Goal: Transaction & Acquisition: Purchase product/service

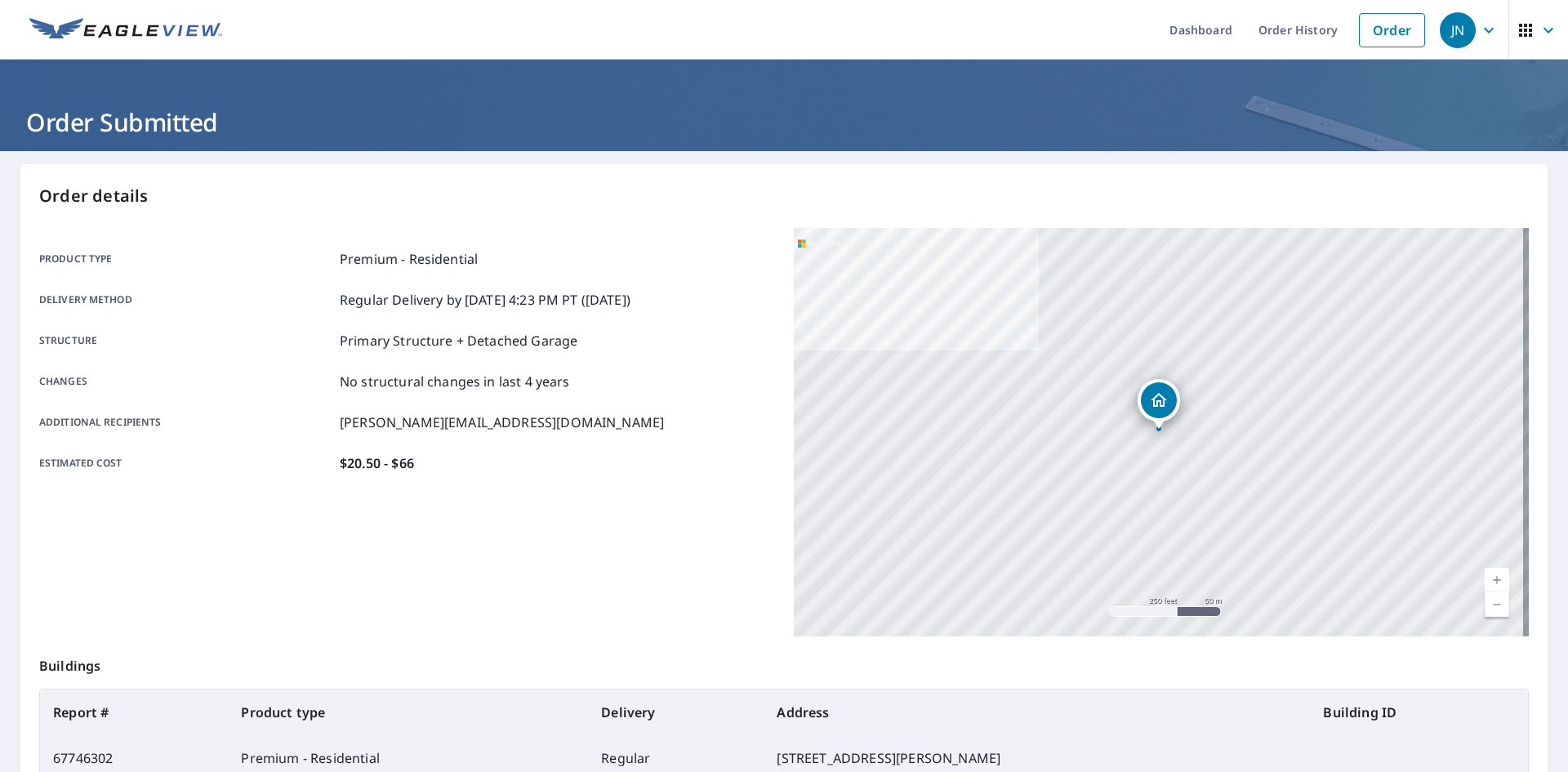
scroll to position [147, 0]
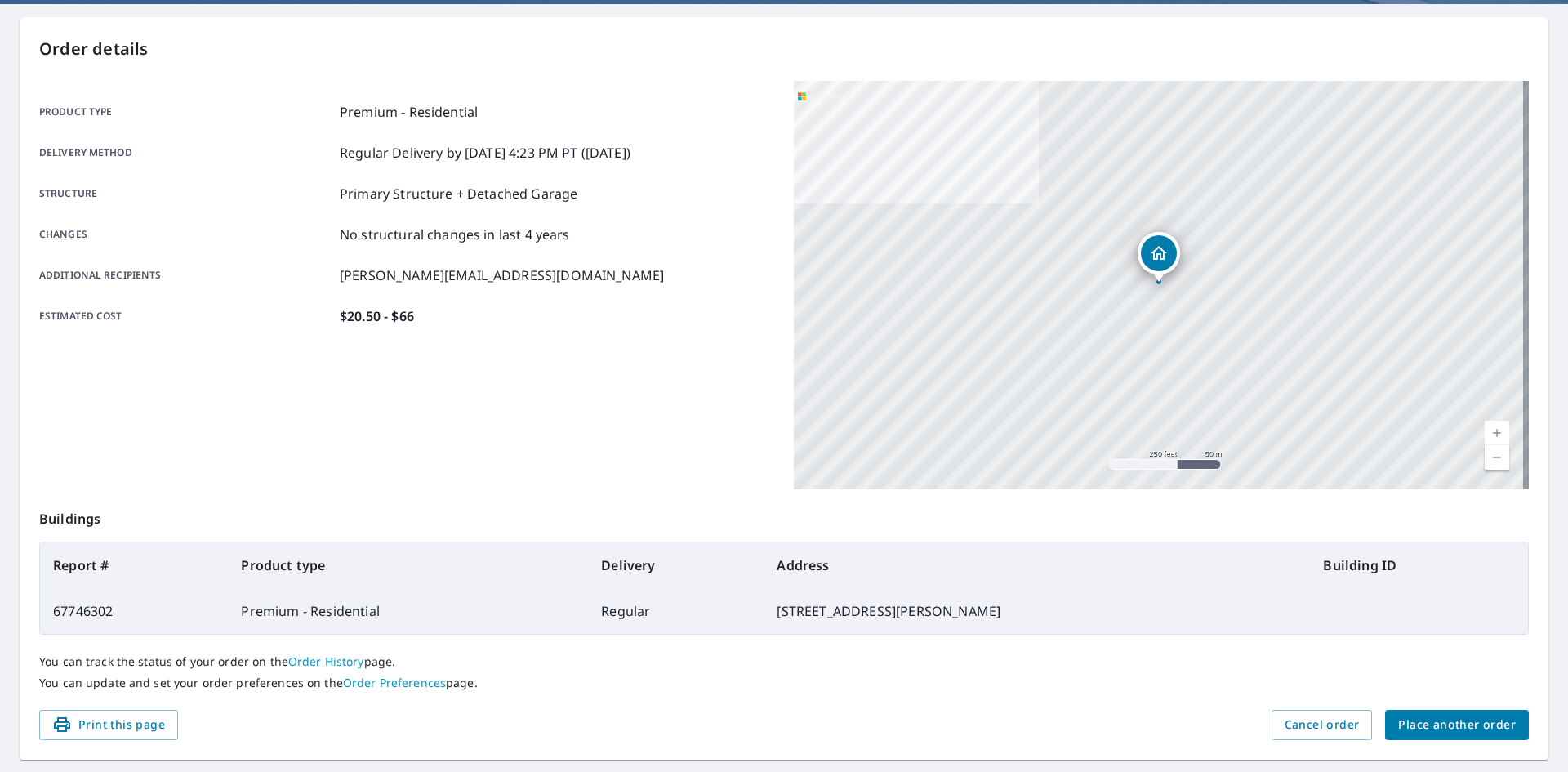
click at [1478, 724] on span "Place another order" at bounding box center [1457, 725] width 117 height 21
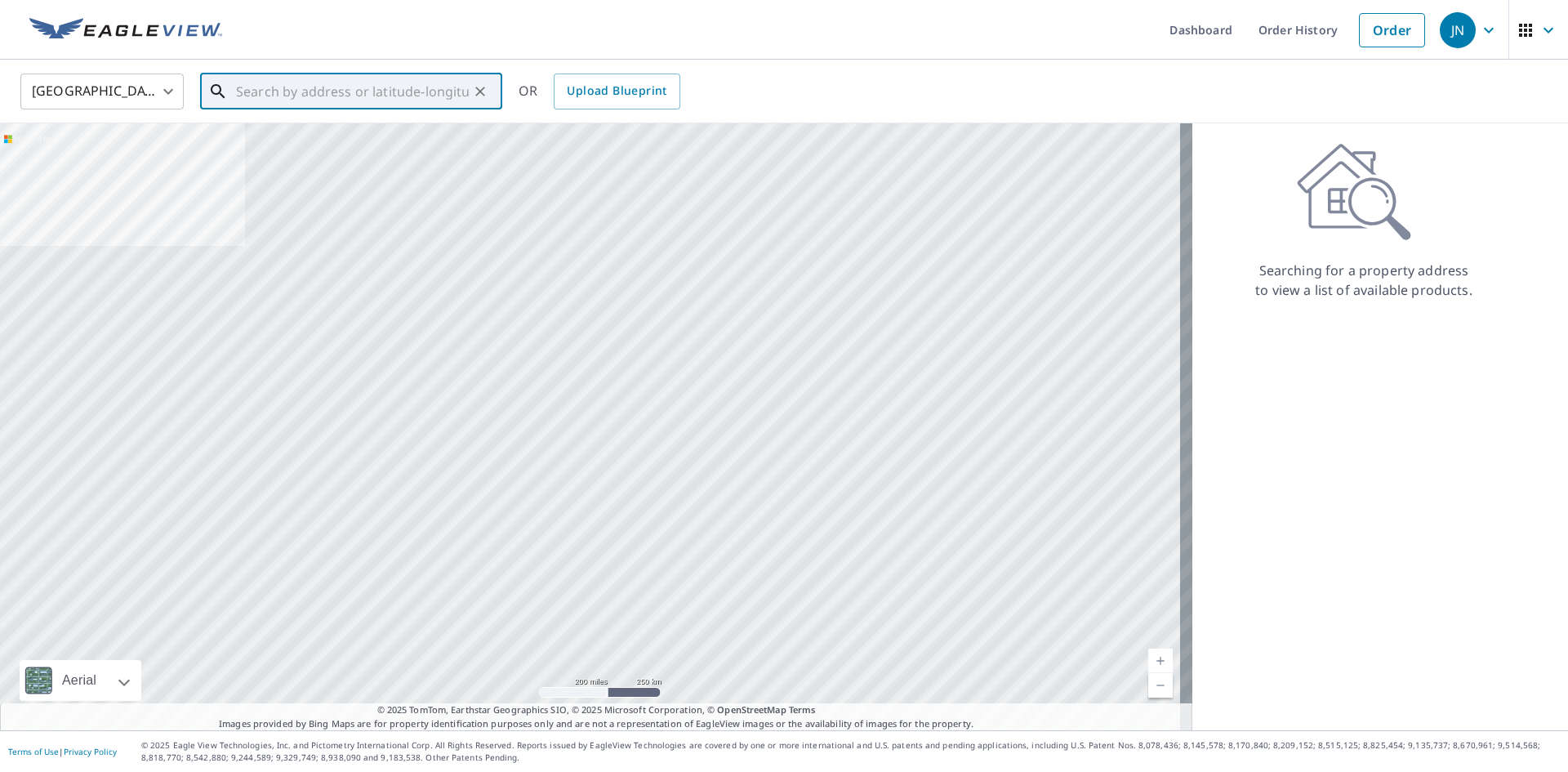
click at [376, 98] on input "text" at bounding box center [352, 92] width 233 height 45
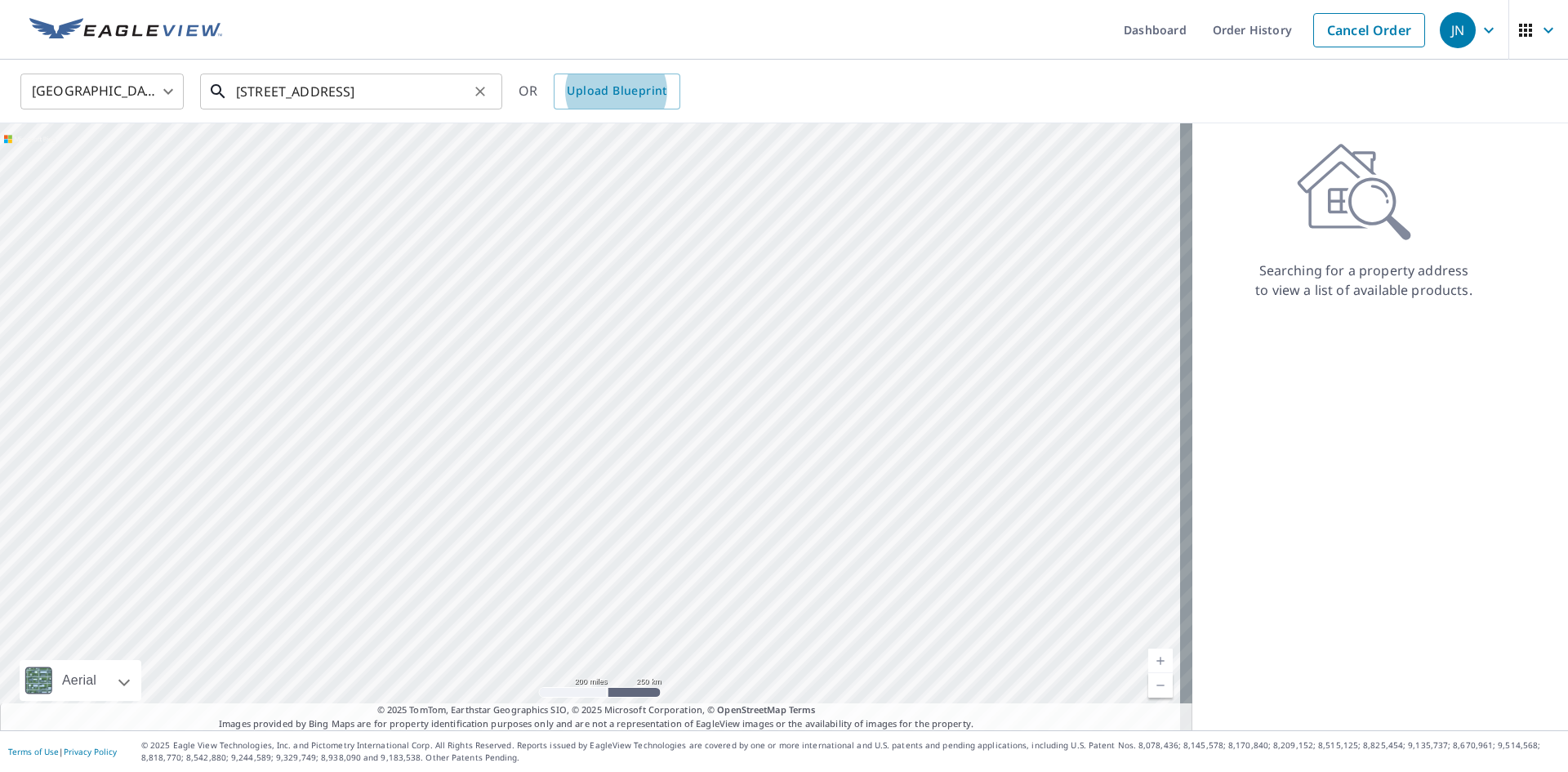
click at [425, 103] on input "[STREET_ADDRESS]" at bounding box center [352, 92] width 233 height 45
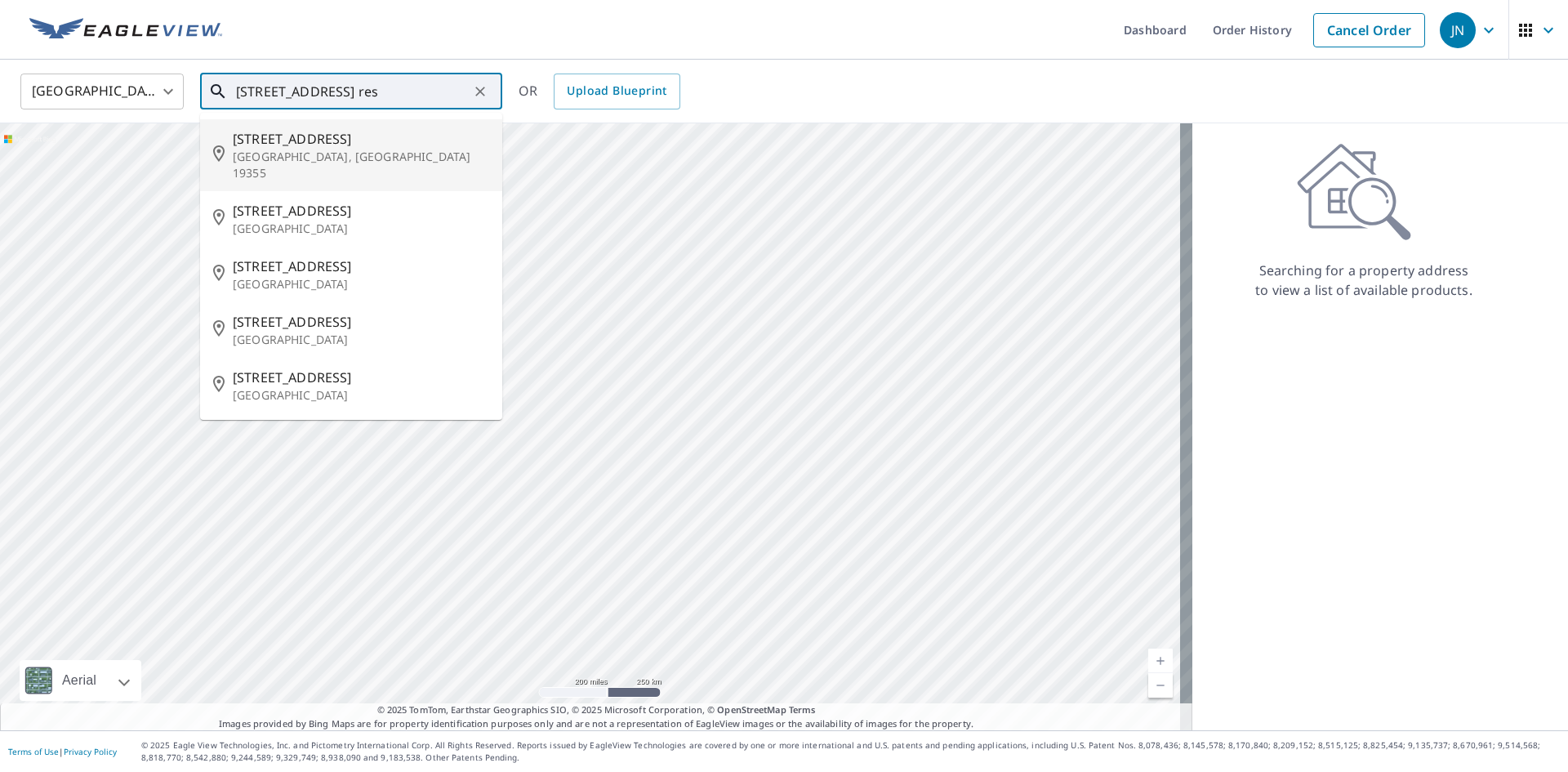
click at [288, 91] on input "[STREET_ADDRESS] res" at bounding box center [352, 92] width 233 height 45
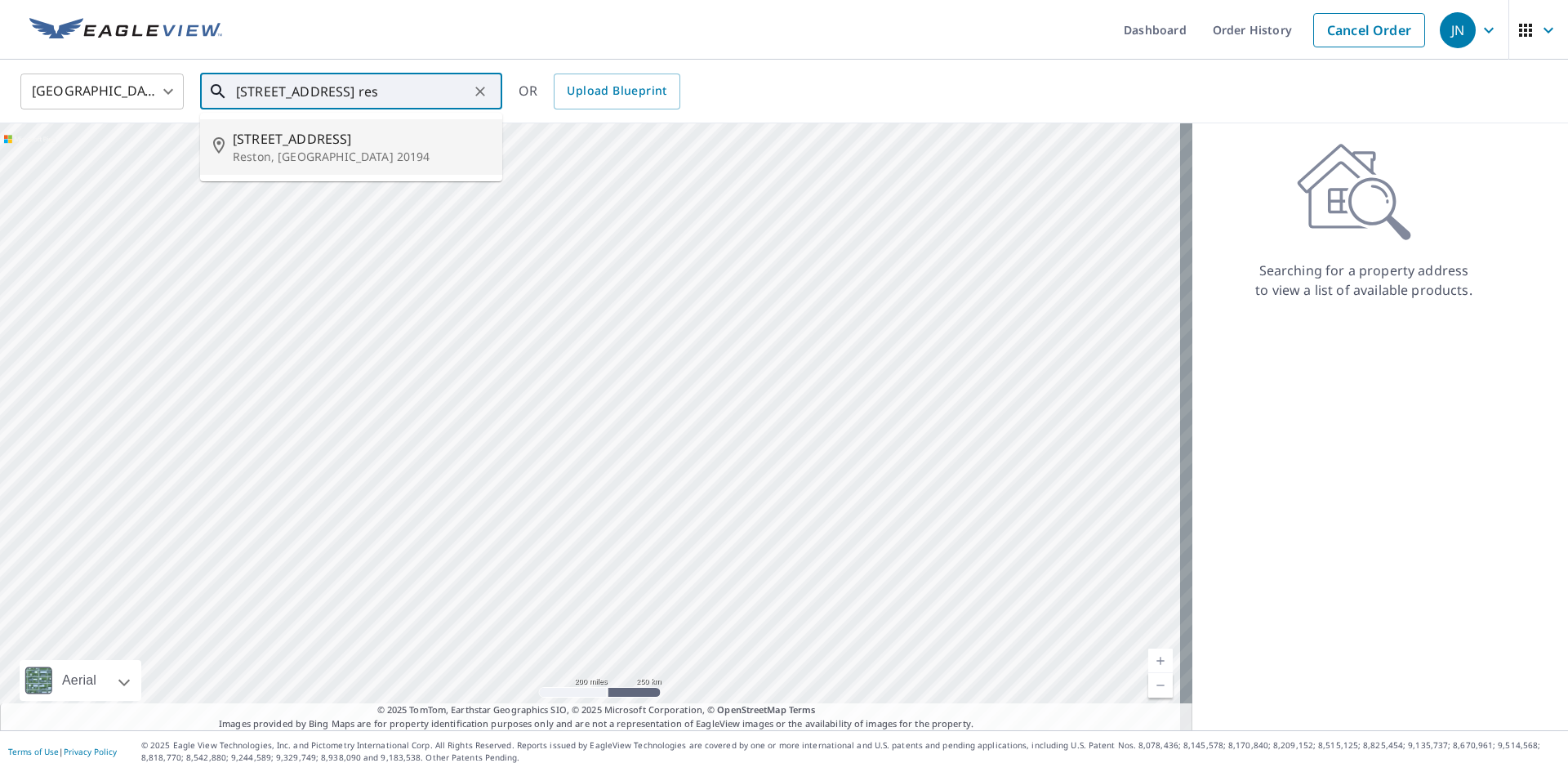
click at [408, 150] on p "Reston, [GEOGRAPHIC_DATA] 20194" at bounding box center [361, 157] width 256 height 17
type input "[STREET_ADDRESS]"
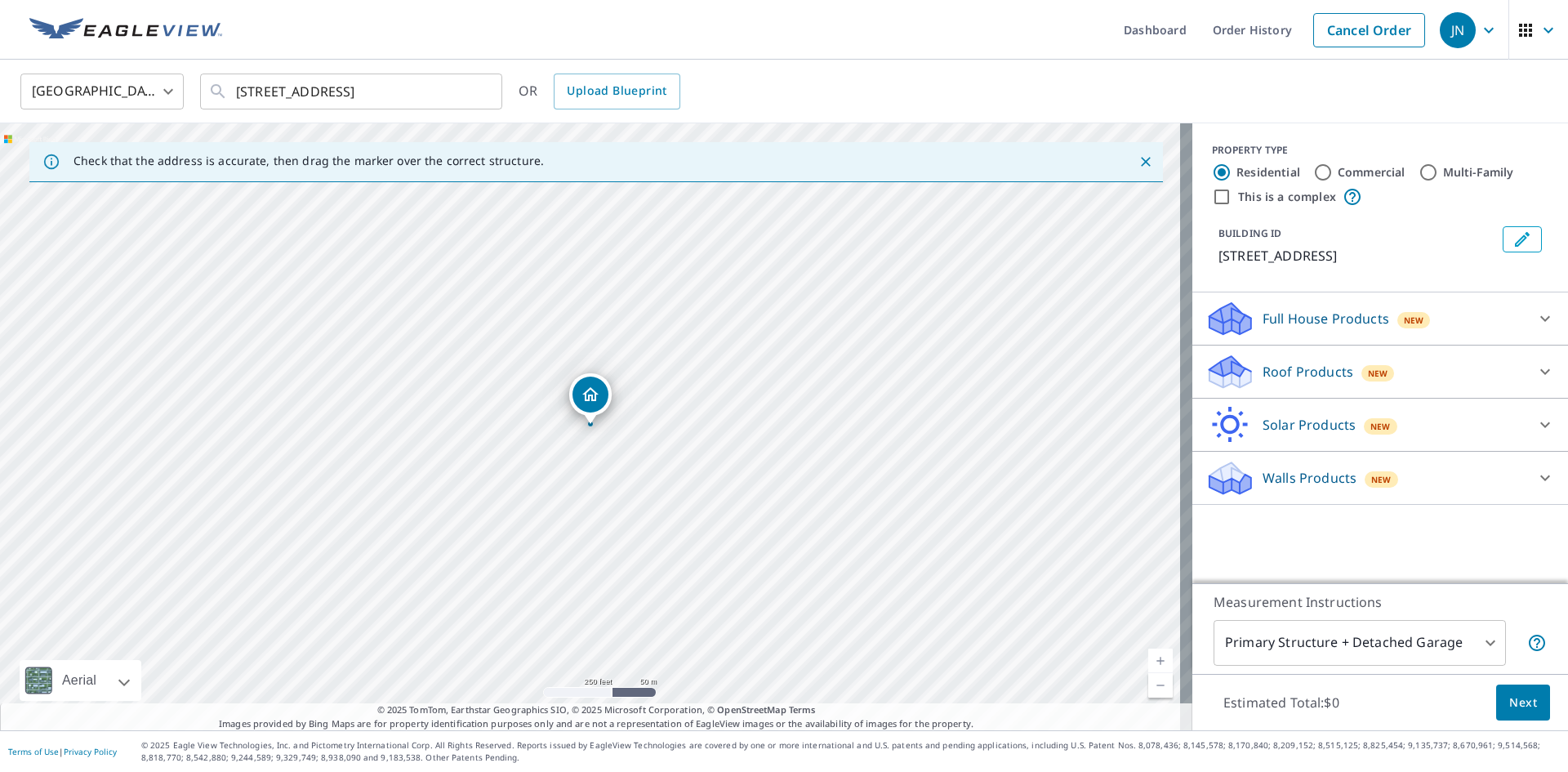
click at [1290, 377] on p "Roof Products" at bounding box center [1308, 372] width 91 height 20
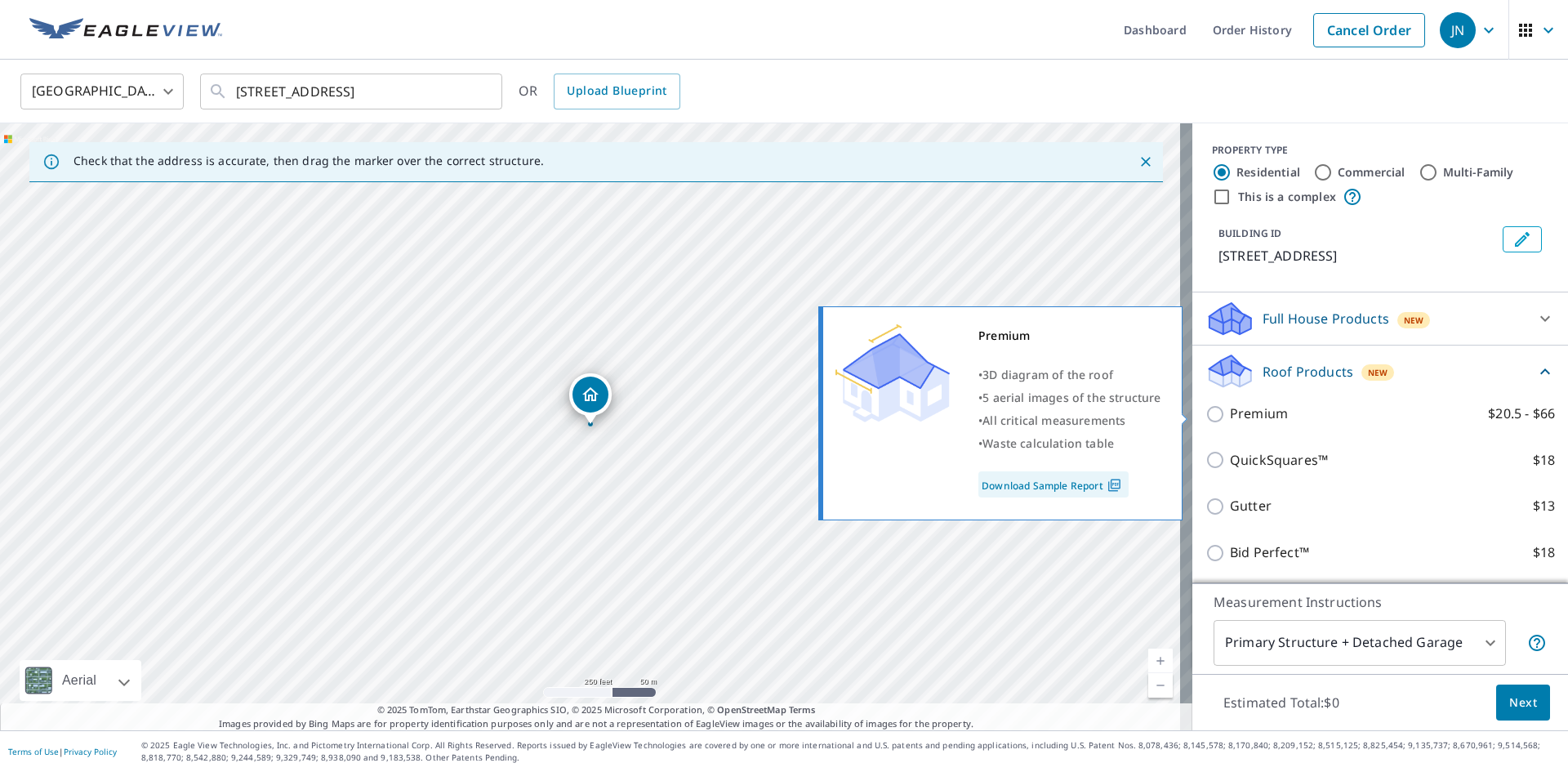
click at [1205, 416] on input "Premium $20.5 - $66" at bounding box center [1217, 414] width 25 height 20
checkbox input "true"
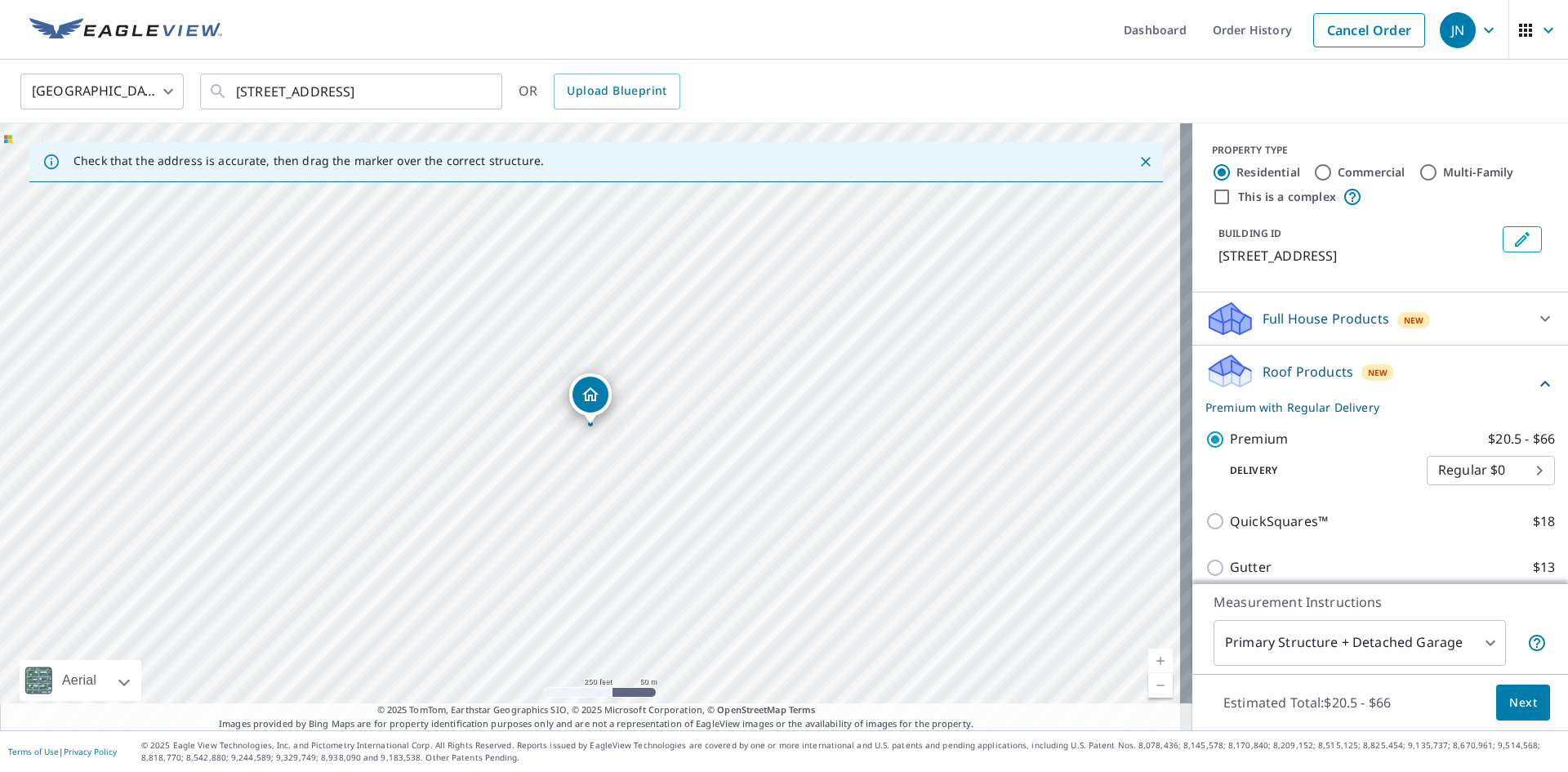
click at [1520, 700] on span "Next" at bounding box center [1523, 703] width 28 height 21
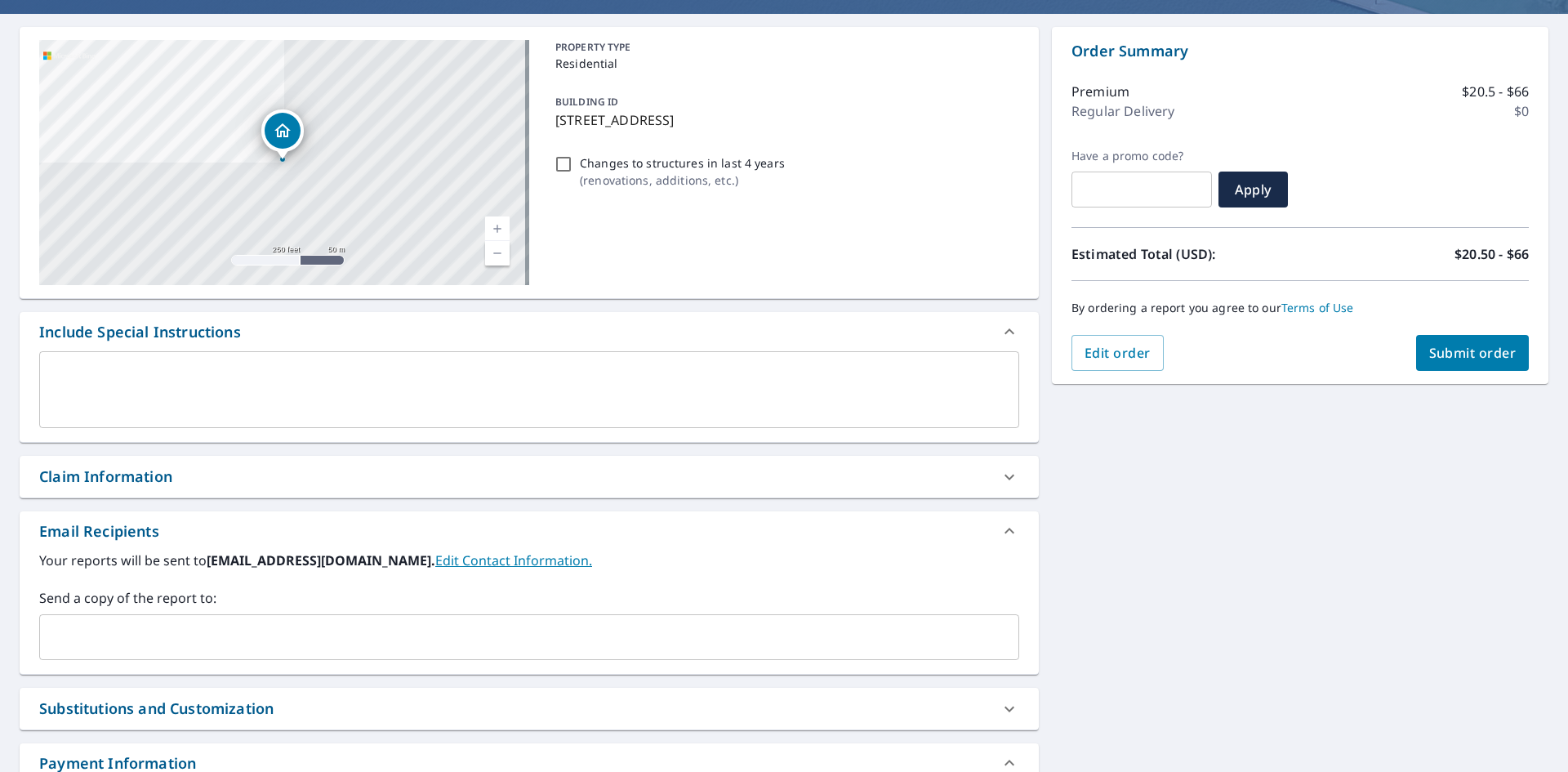
scroll to position [268, 0]
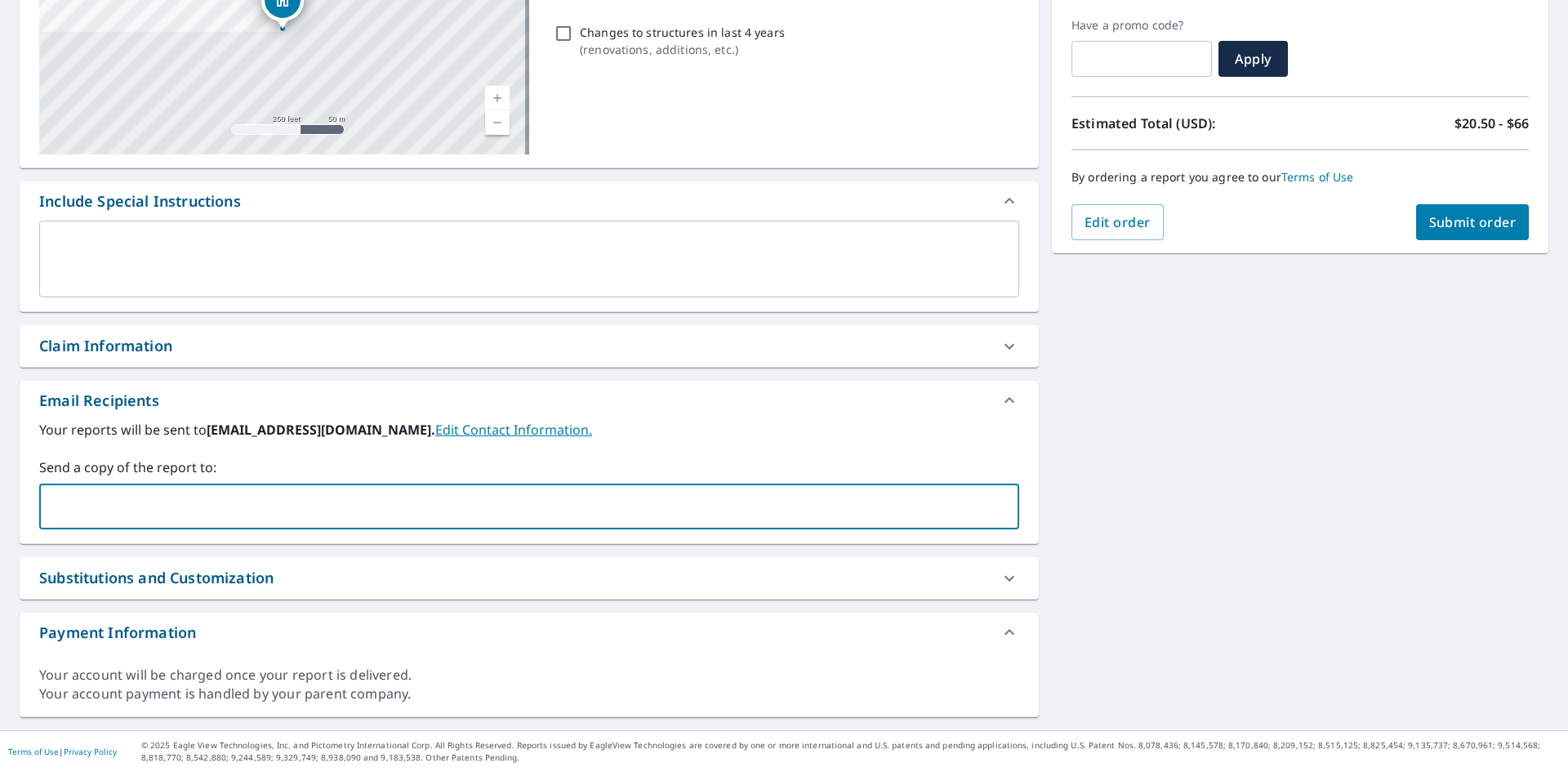
click at [188, 509] on input "text" at bounding box center [516, 506] width 941 height 31
click at [151, 506] on input "[PERSON_NAME]@[PERSON_NAME];;[DOMAIN_NAME]" at bounding box center [516, 506] width 941 height 31
click at [147, 507] on input "[PERSON_NAME]@[PERSON_NAME];;[DOMAIN_NAME]" at bounding box center [516, 506] width 941 height 31
type input "[PERSON_NAME][EMAIL_ADDRESS][DOMAIN_NAME]"
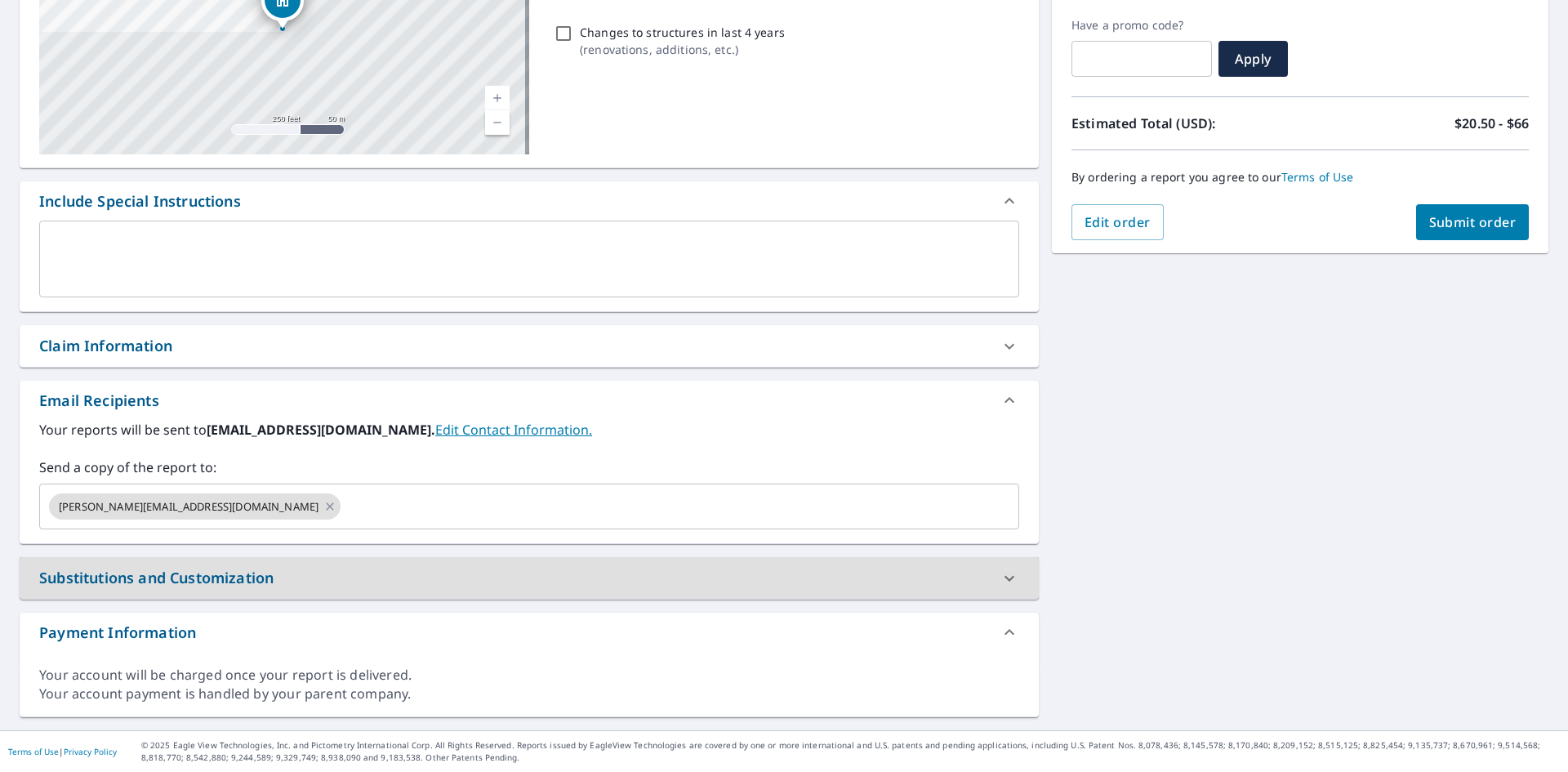
click at [1457, 223] on span "Submit order" at bounding box center [1472, 222] width 88 height 18
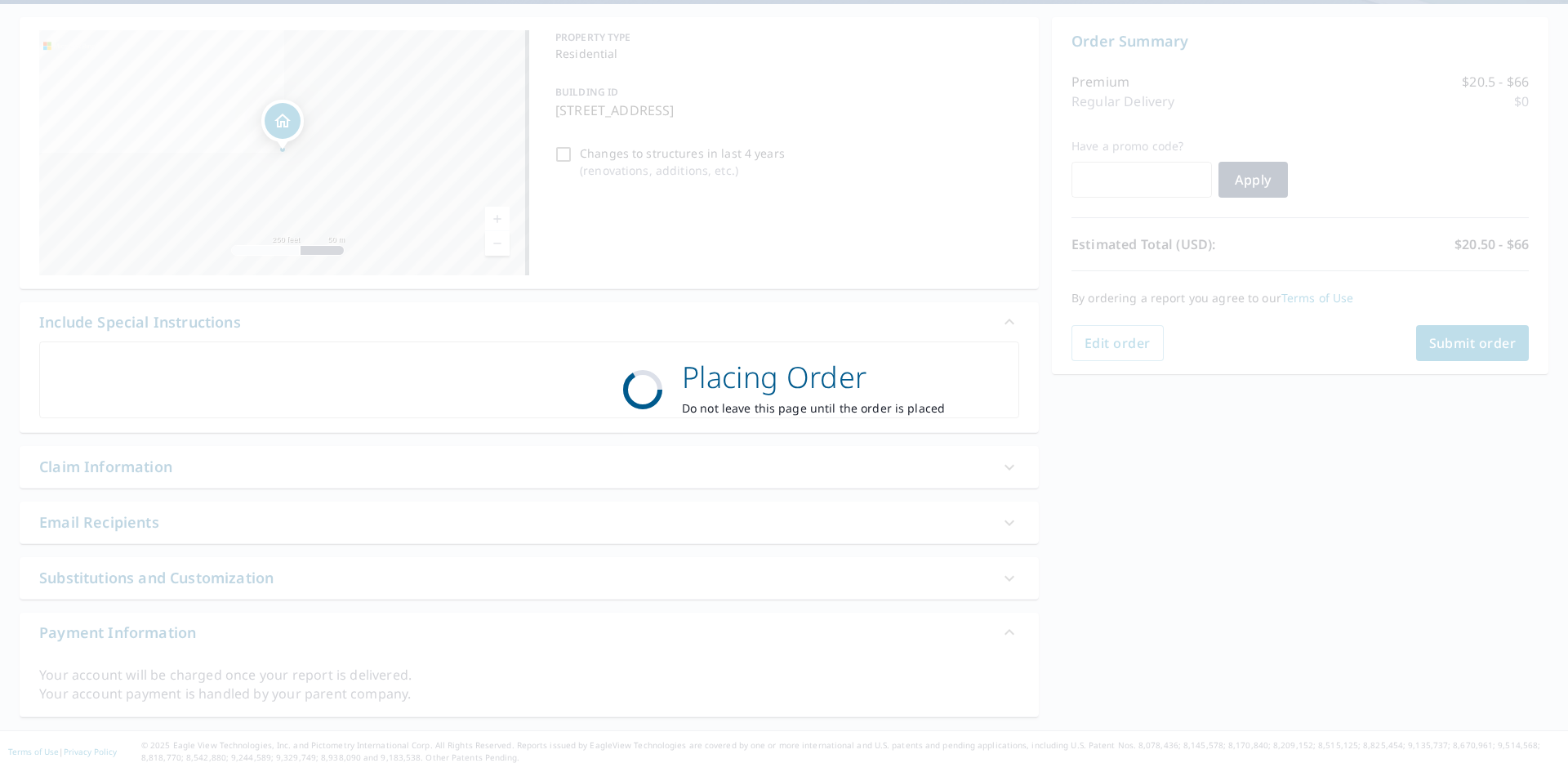
scroll to position [147, 0]
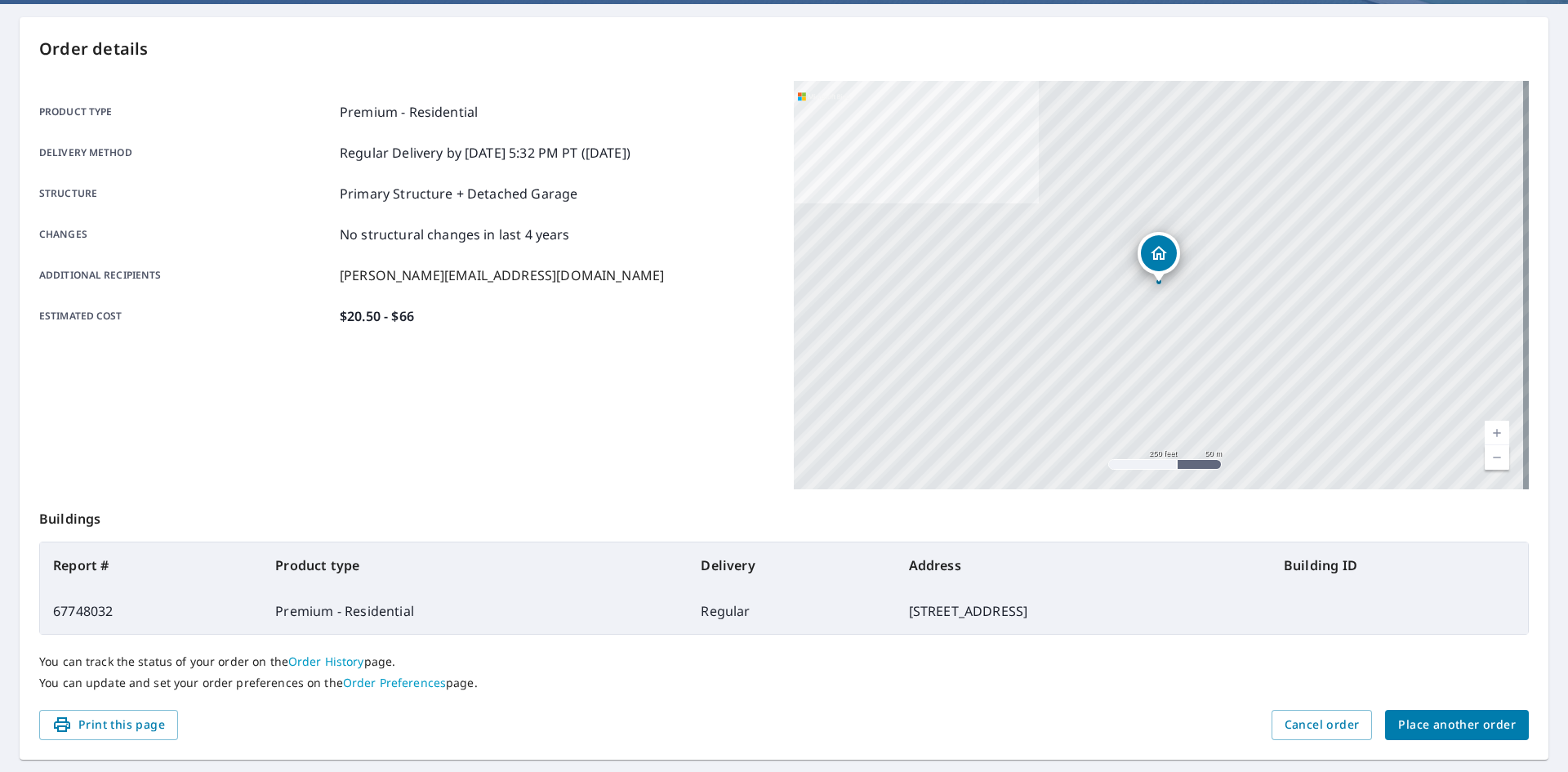
click at [653, 461] on div "Product type Premium - Residential Delivery method Regular Delivery by [DATE] 5…" at bounding box center [407, 285] width 735 height 408
click at [1481, 713] on button "Place another order" at bounding box center [1457, 725] width 144 height 31
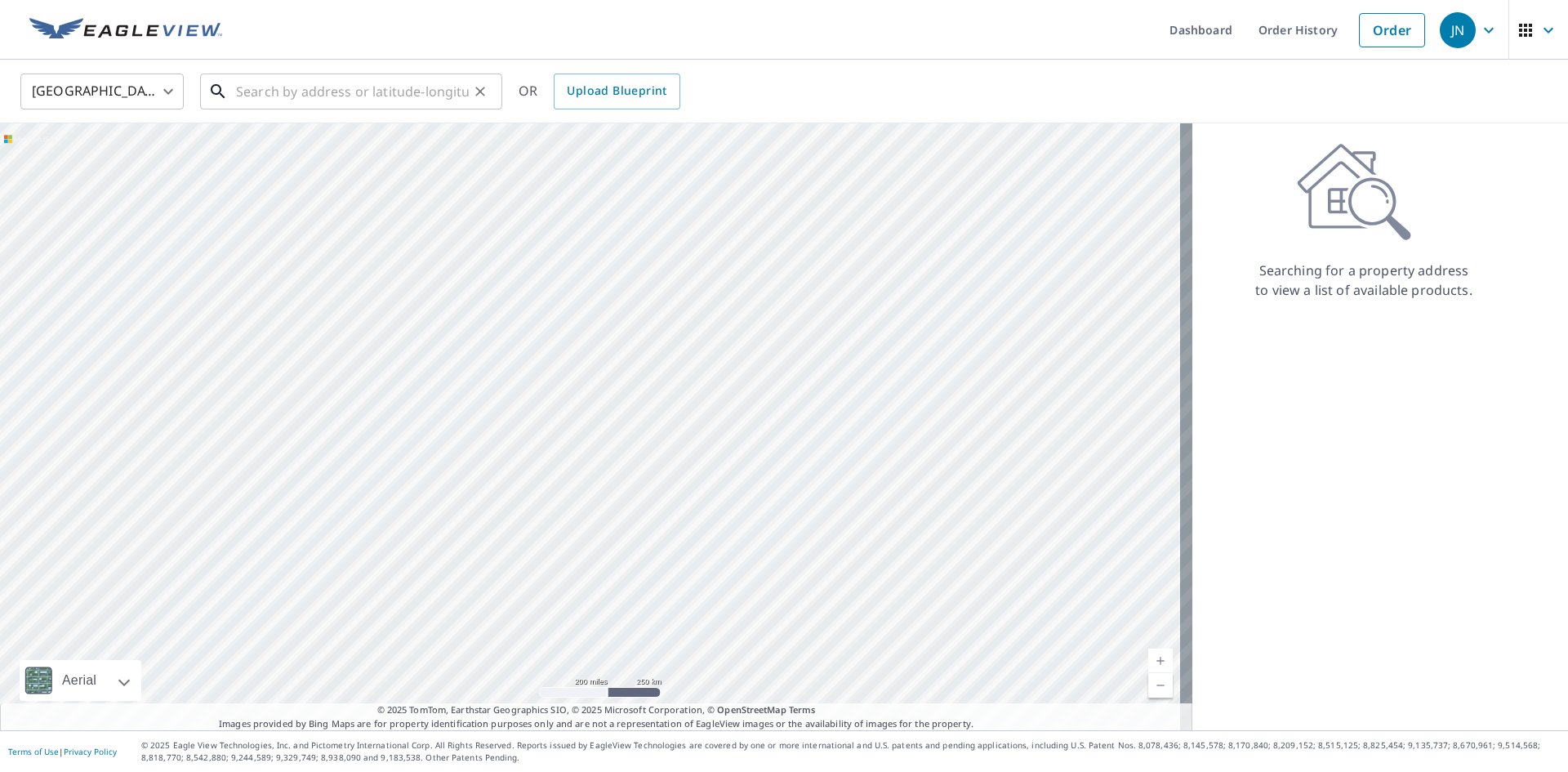
click at [429, 93] on input "text" at bounding box center [352, 92] width 233 height 45
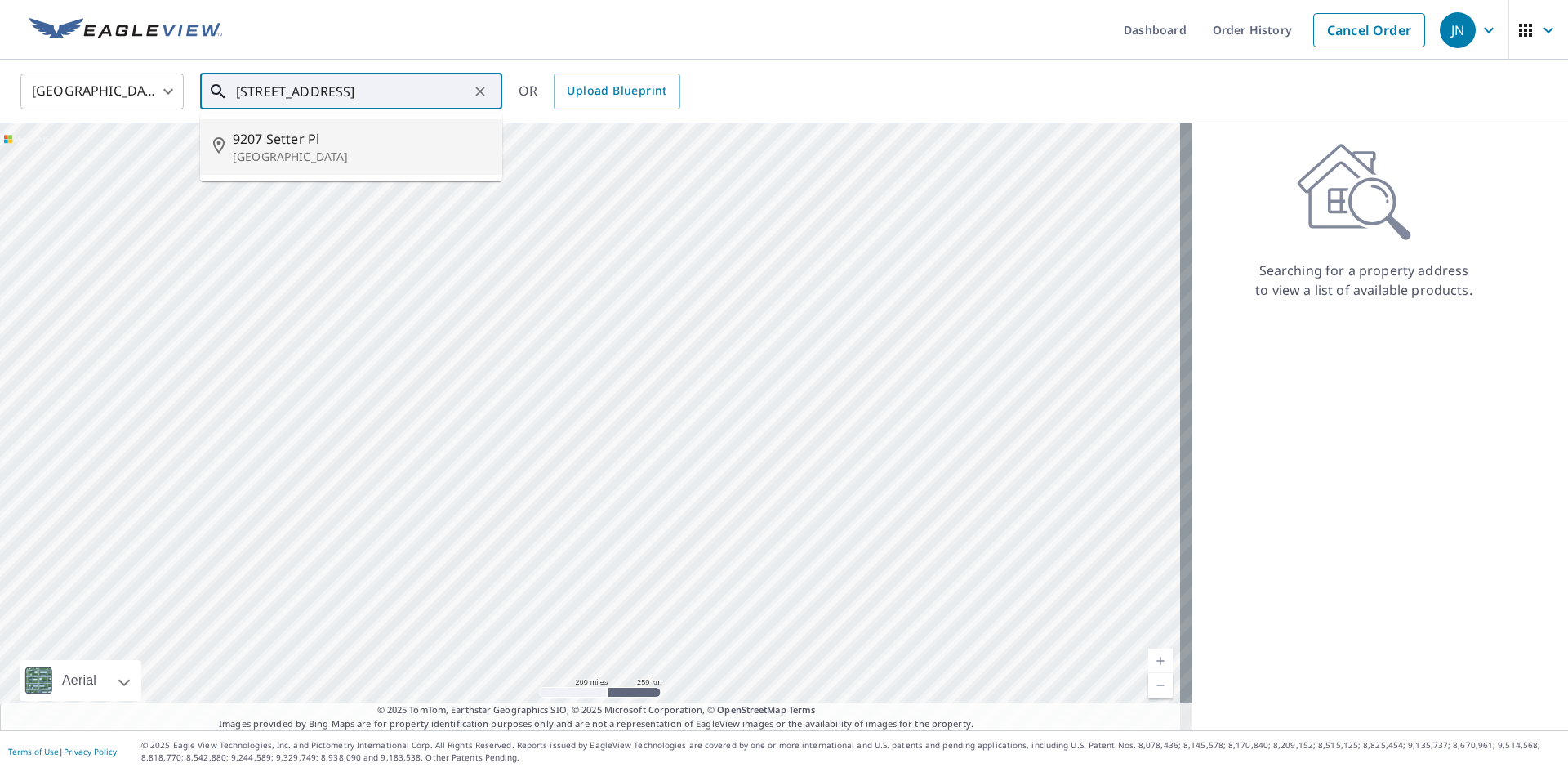
click at [360, 137] on span "9207 Setter Pl" at bounding box center [361, 139] width 256 height 20
type input "[STREET_ADDRESS]"
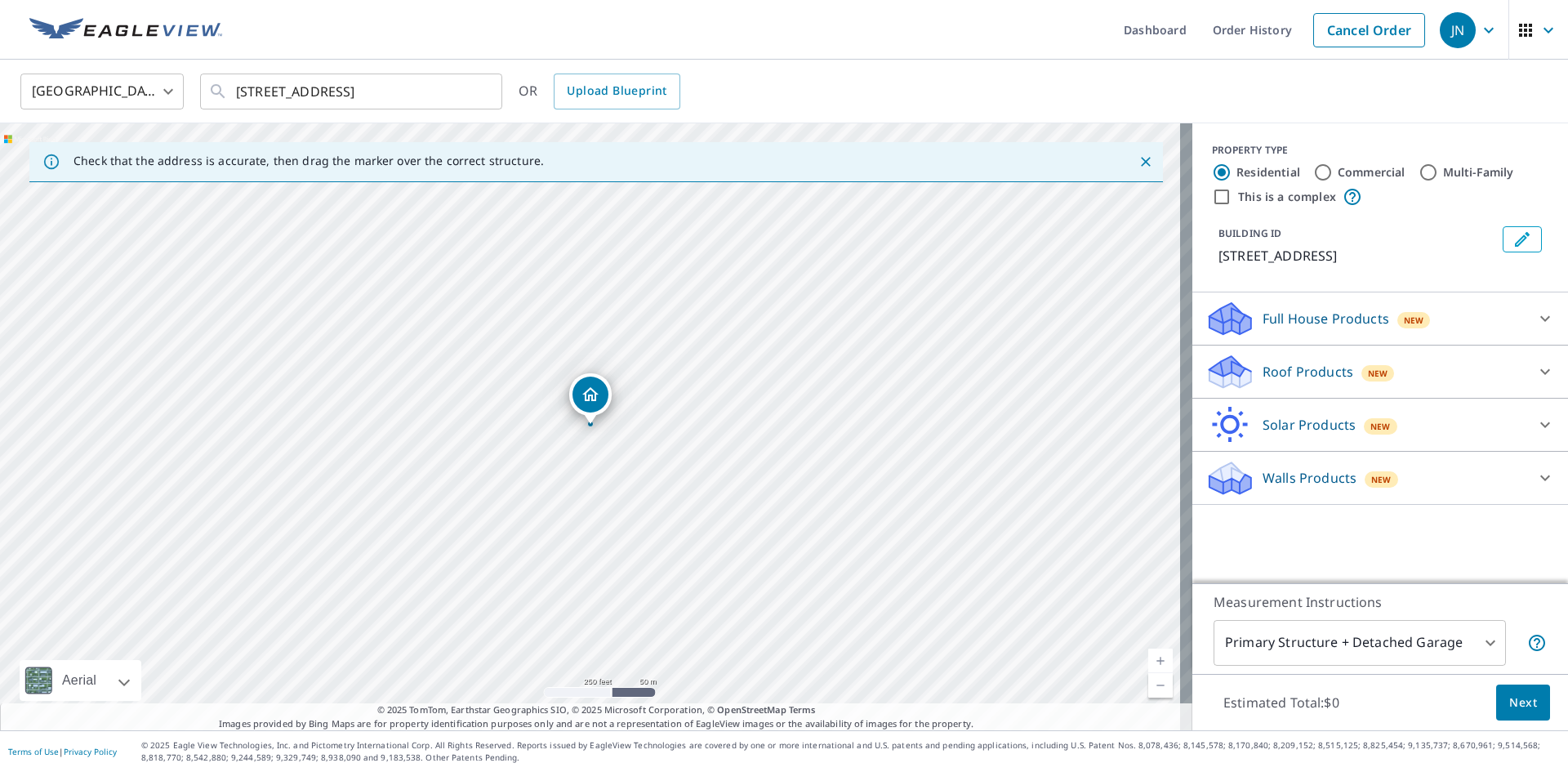
click at [1278, 373] on p "Roof Products" at bounding box center [1308, 372] width 91 height 20
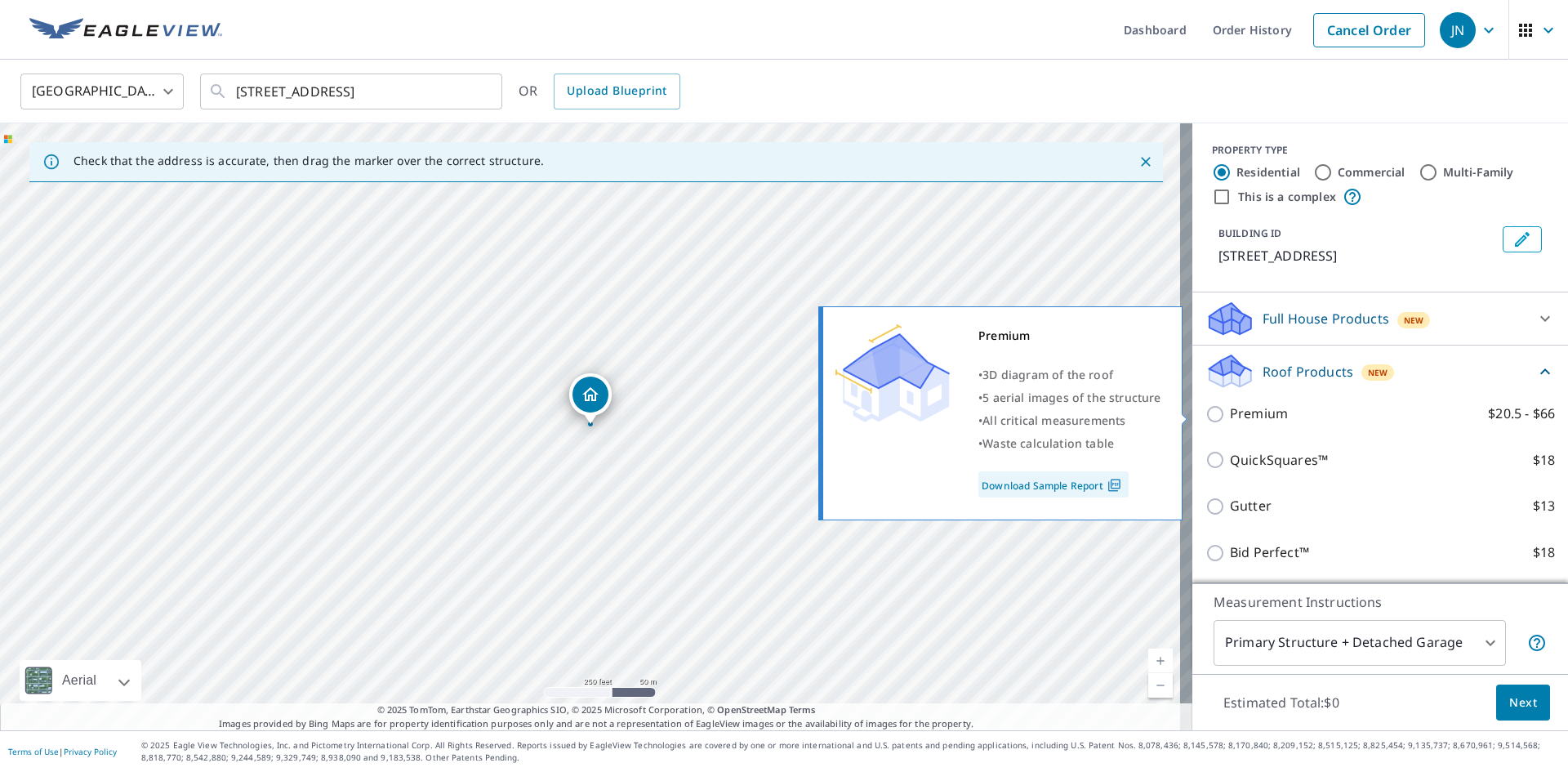
click at [1205, 413] on input "Premium $20.5 - $66" at bounding box center [1217, 414] width 25 height 20
checkbox input "true"
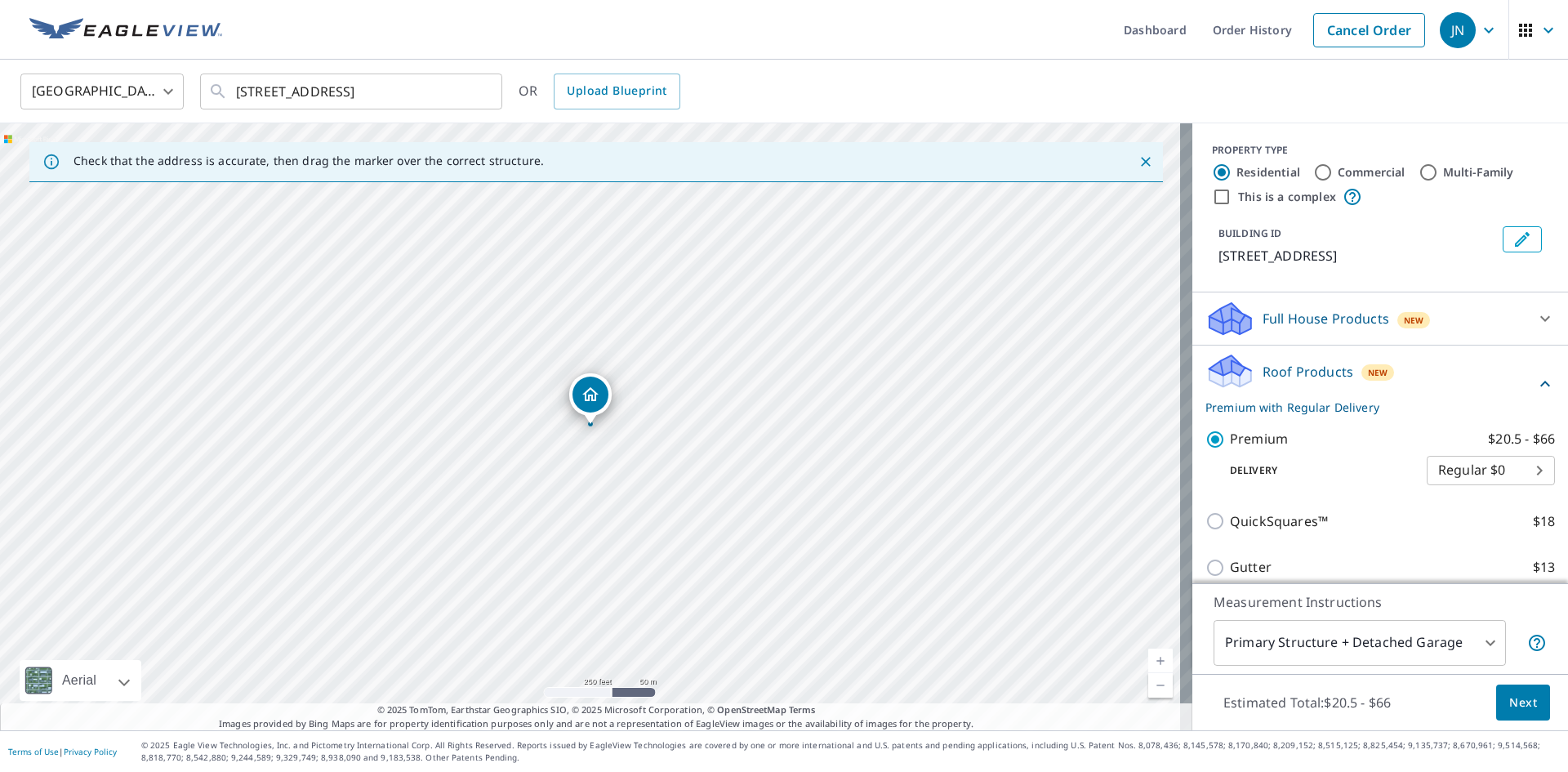
click at [1524, 704] on span "Next" at bounding box center [1523, 703] width 28 height 21
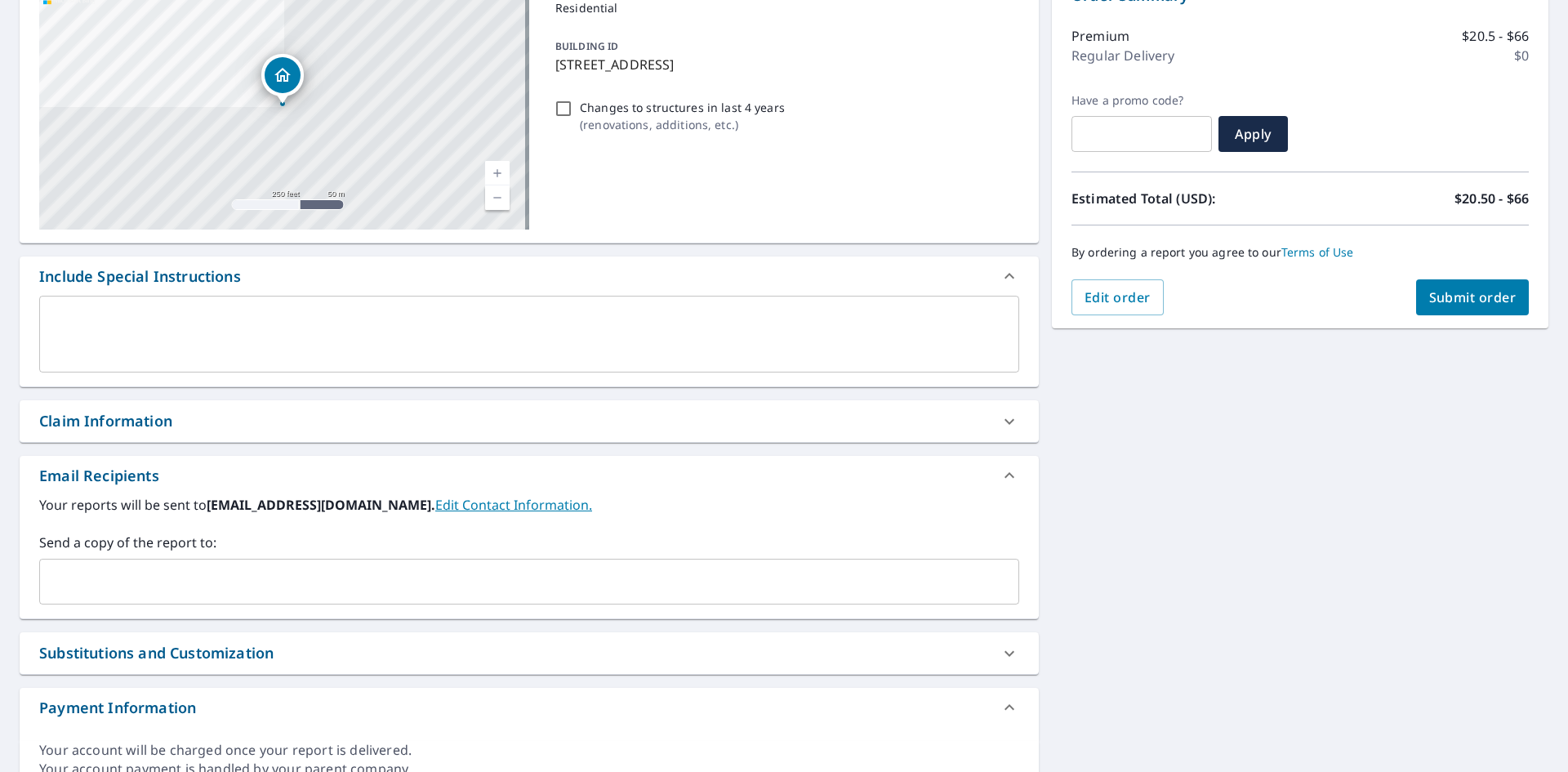
scroll to position [268, 0]
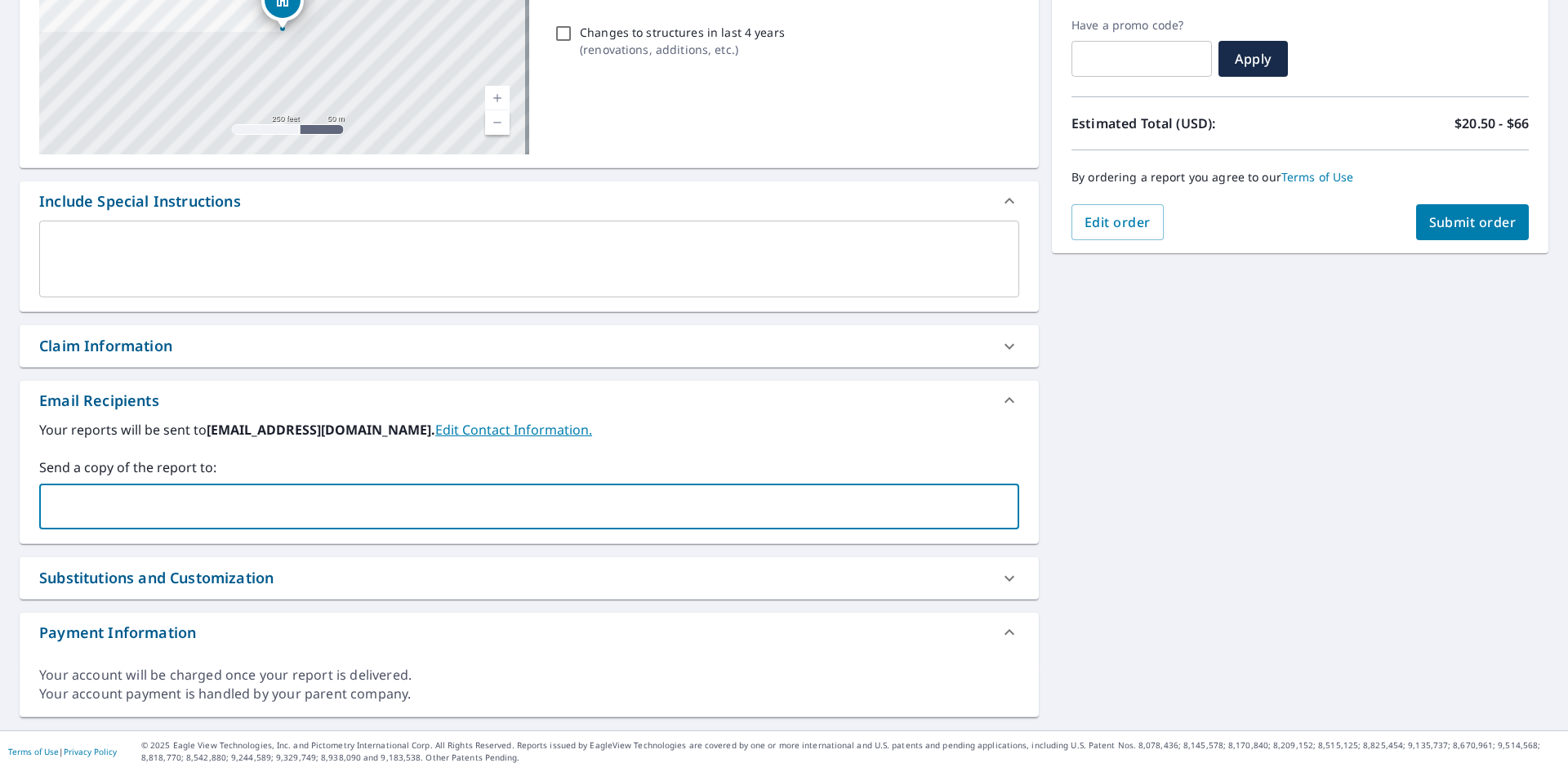
drag, startPoint x: 112, startPoint y: 502, endPoint x: 122, endPoint y: 505, distance: 10.4
click at [112, 506] on input "text" at bounding box center [516, 506] width 941 height 31
type input "[PERSON_NAME][EMAIL_ADDRESS][DOMAIN_NAME]"
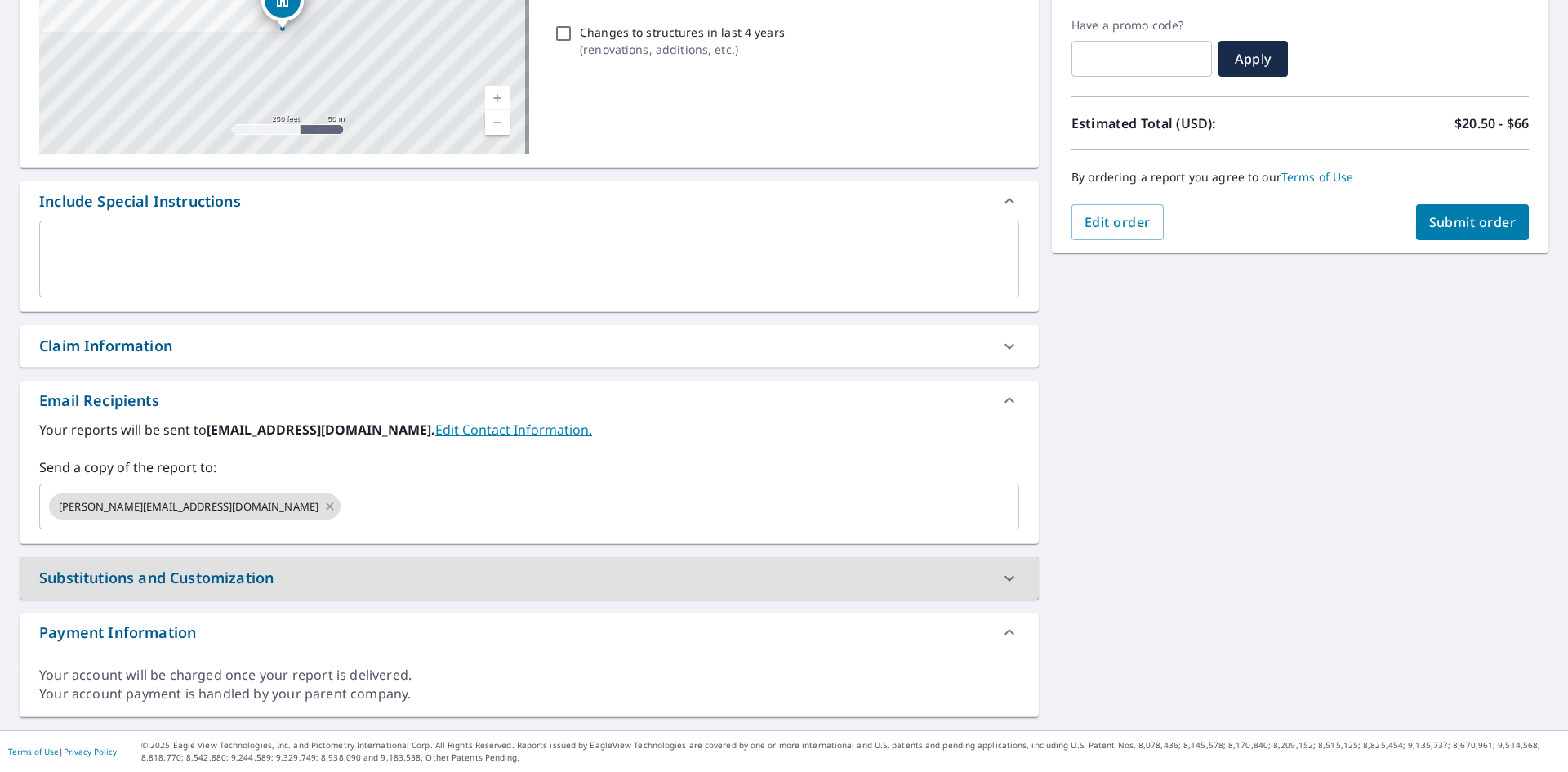
click at [1462, 216] on span "Submit order" at bounding box center [1472, 222] width 88 height 18
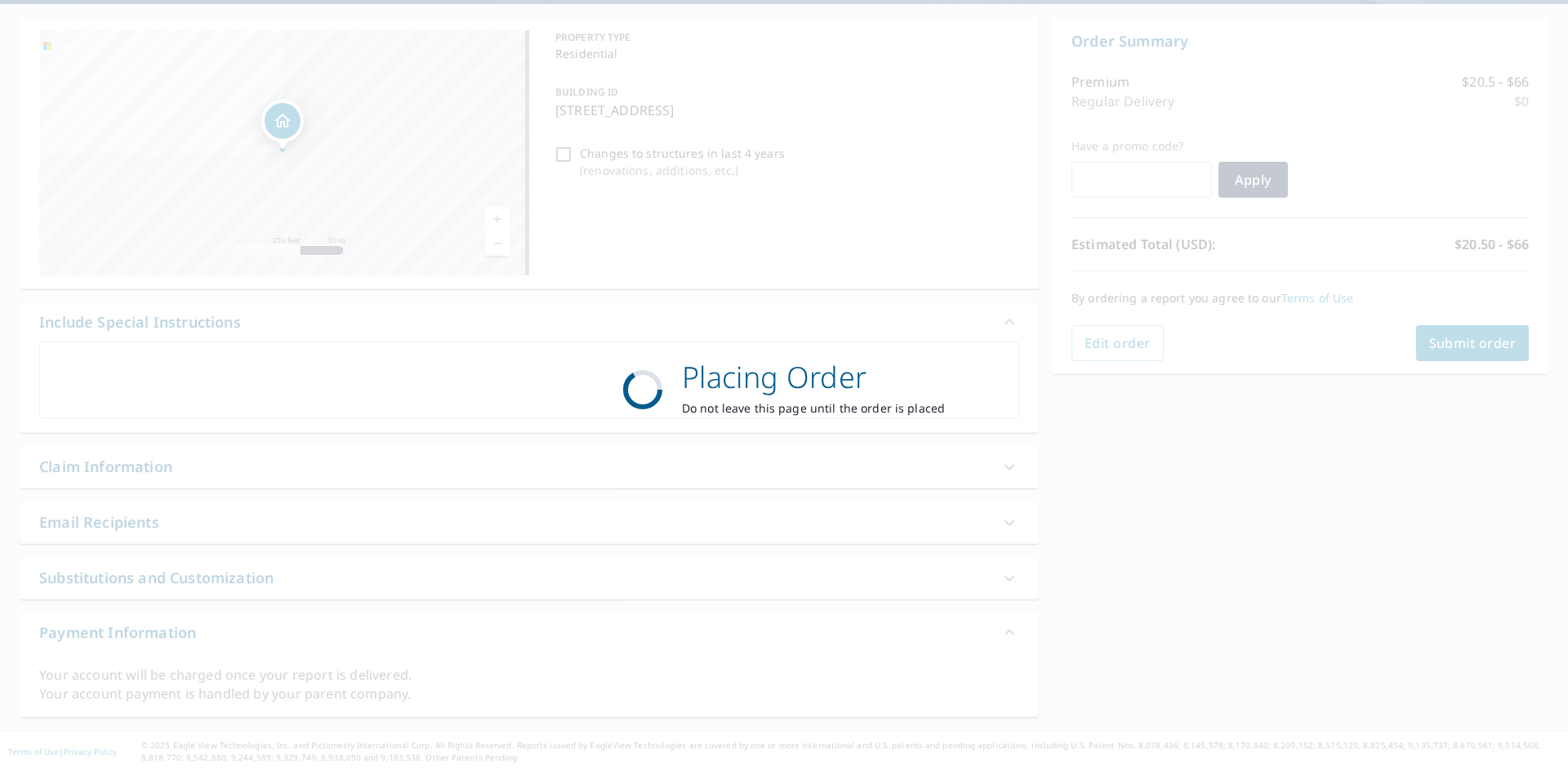
scroll to position [147, 0]
